Goal: Information Seeking & Learning: Learn about a topic

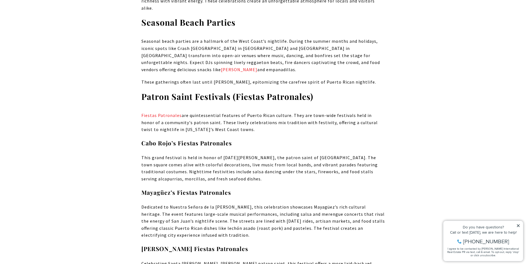
scroll to position [1692, 0]
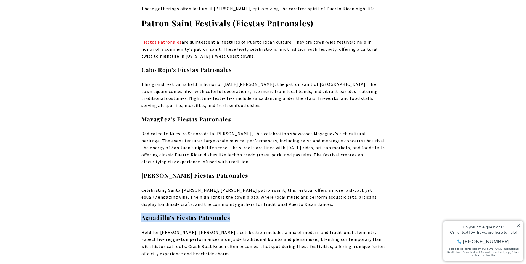
drag, startPoint x: 231, startPoint y: 167, endPoint x: 142, endPoint y: 164, distance: 89.2
click at [142, 213] on h4 "Aguadilla’s Fiestas Patronales" at bounding box center [262, 217] width 243 height 9
copy strong "Aguadilla’s Fiestas Patronales"
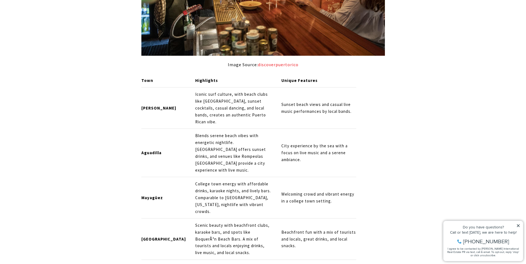
scroll to position [589, 0]
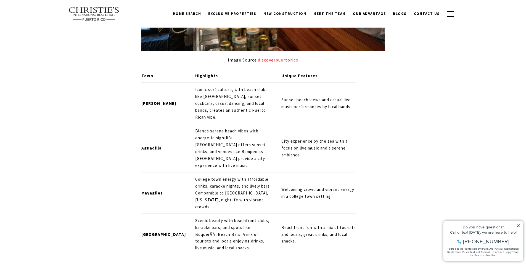
scroll to position [515, 0]
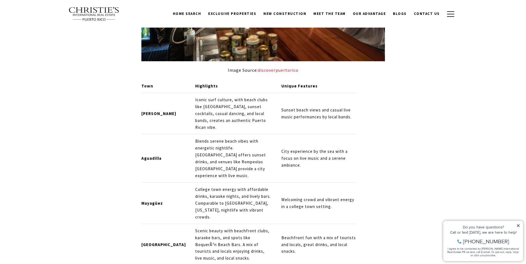
drag, startPoint x: 309, startPoint y: 121, endPoint x: 315, endPoint y: 120, distance: 6.4
click at [309, 134] on td "City experience by the sea with a focus on live music and a serene ambiance." at bounding box center [316, 158] width 79 height 48
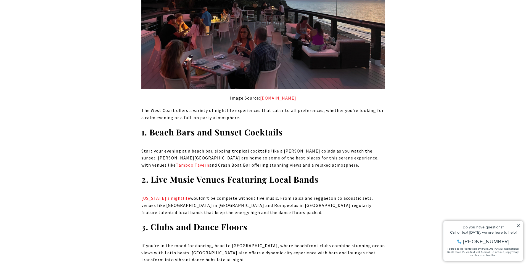
scroll to position [957, 0]
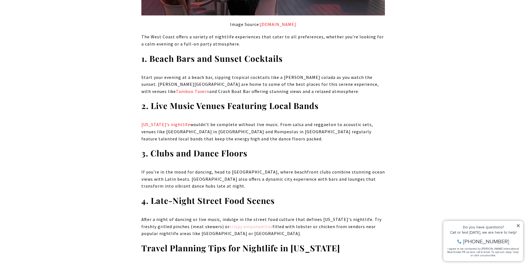
click at [242, 224] on link "crispy empanadillas" at bounding box center [251, 227] width 43 height 6
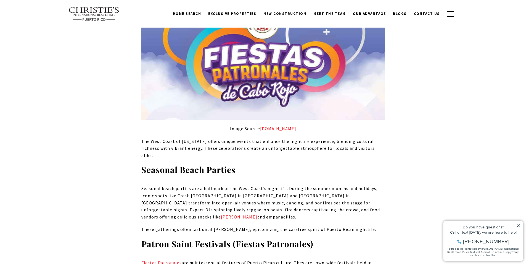
scroll to position [1325, 0]
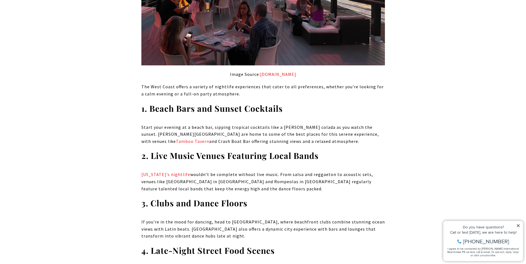
scroll to position [957, 0]
